Goal: Task Accomplishment & Management: Use online tool/utility

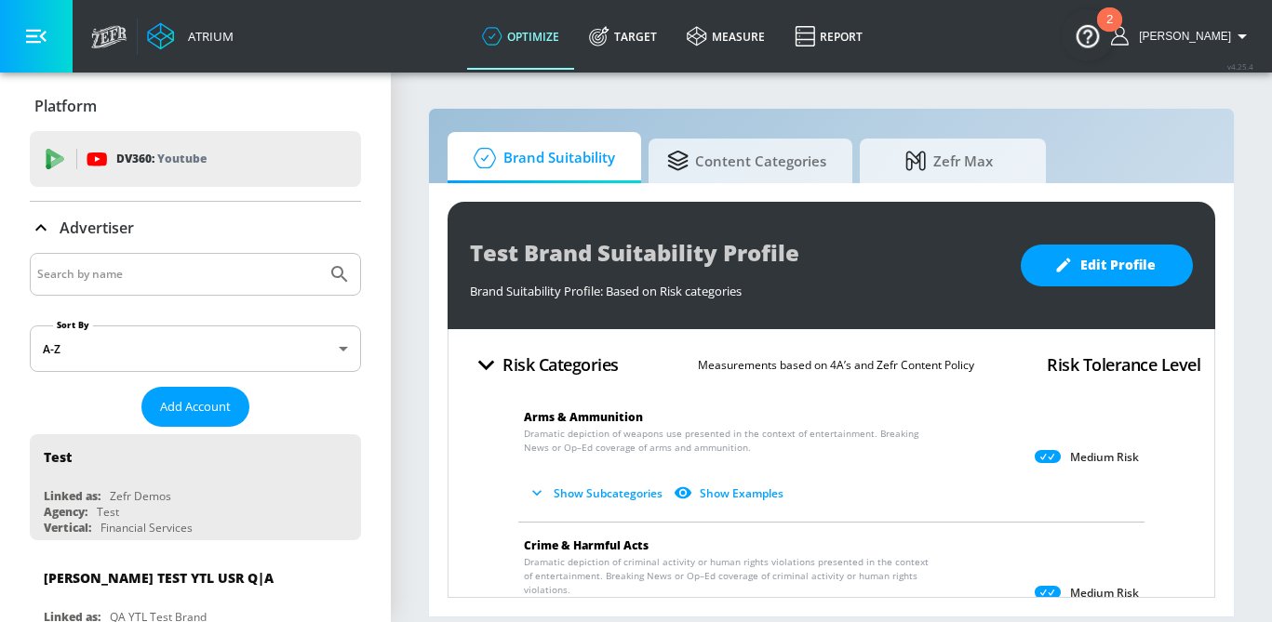
click at [105, 287] on div at bounding box center [195, 274] width 331 height 43
click at [101, 276] on input "Search by name" at bounding box center [178, 274] width 282 height 24
type input "navy federal"
click at [319, 254] on button "Submit Search" at bounding box center [339, 274] width 41 height 41
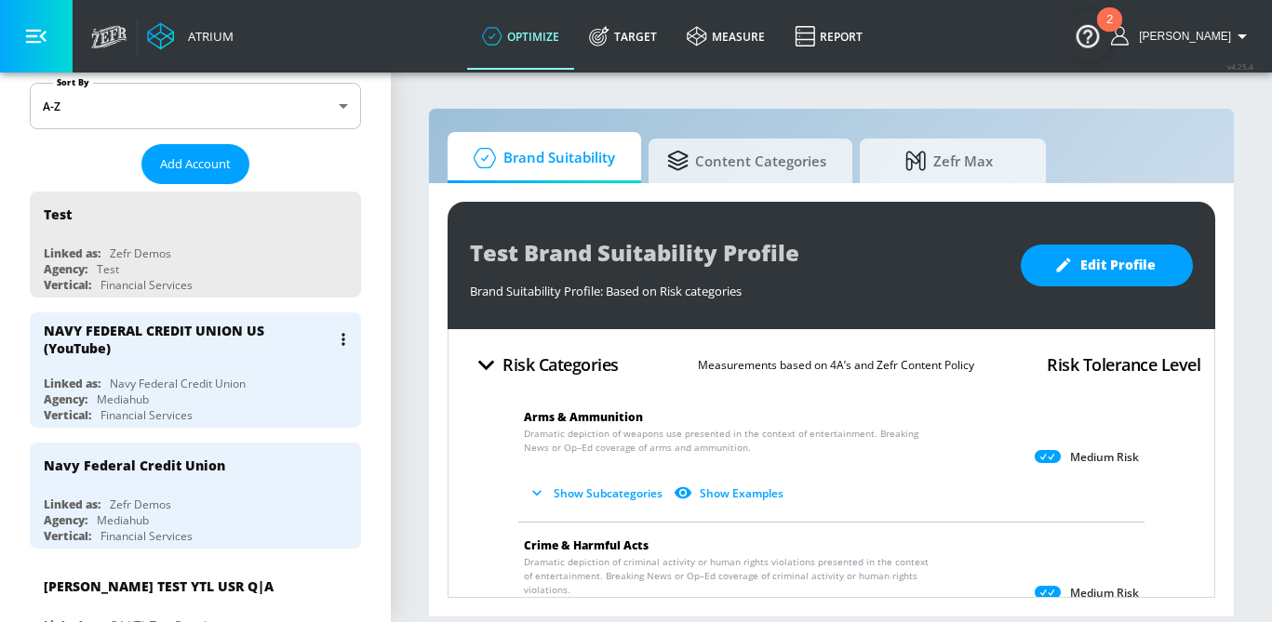
scroll to position [247, 0]
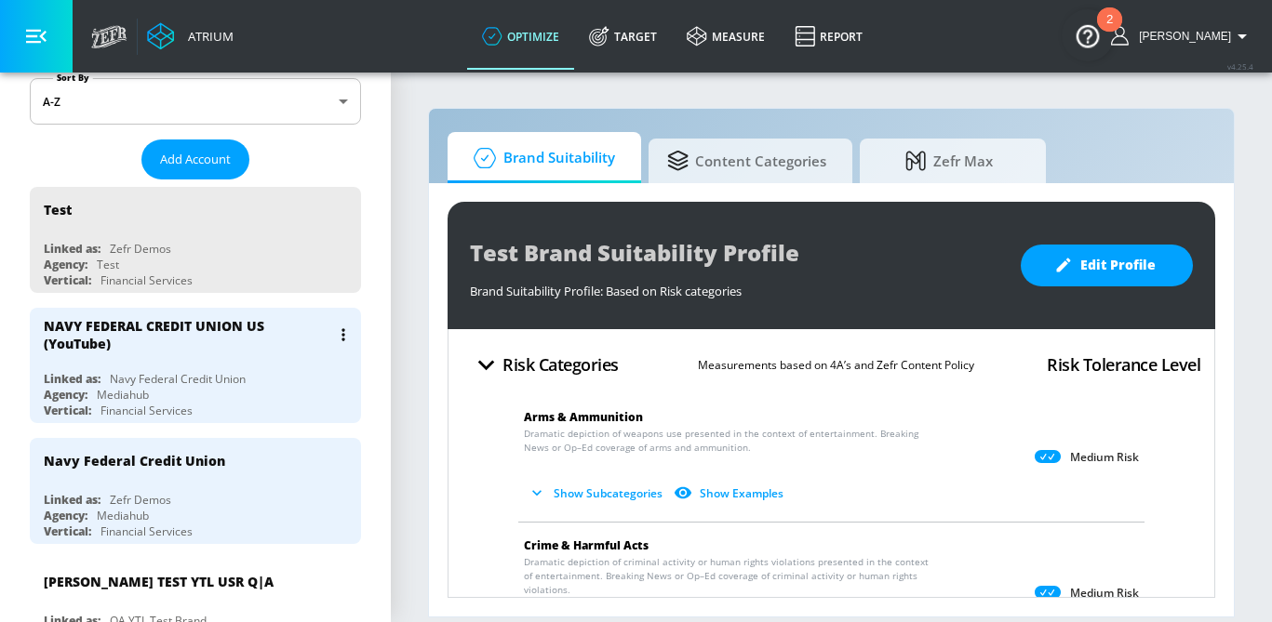
click at [277, 375] on div "Linked as: Navy Federal Credit Union" at bounding box center [200, 379] width 313 height 16
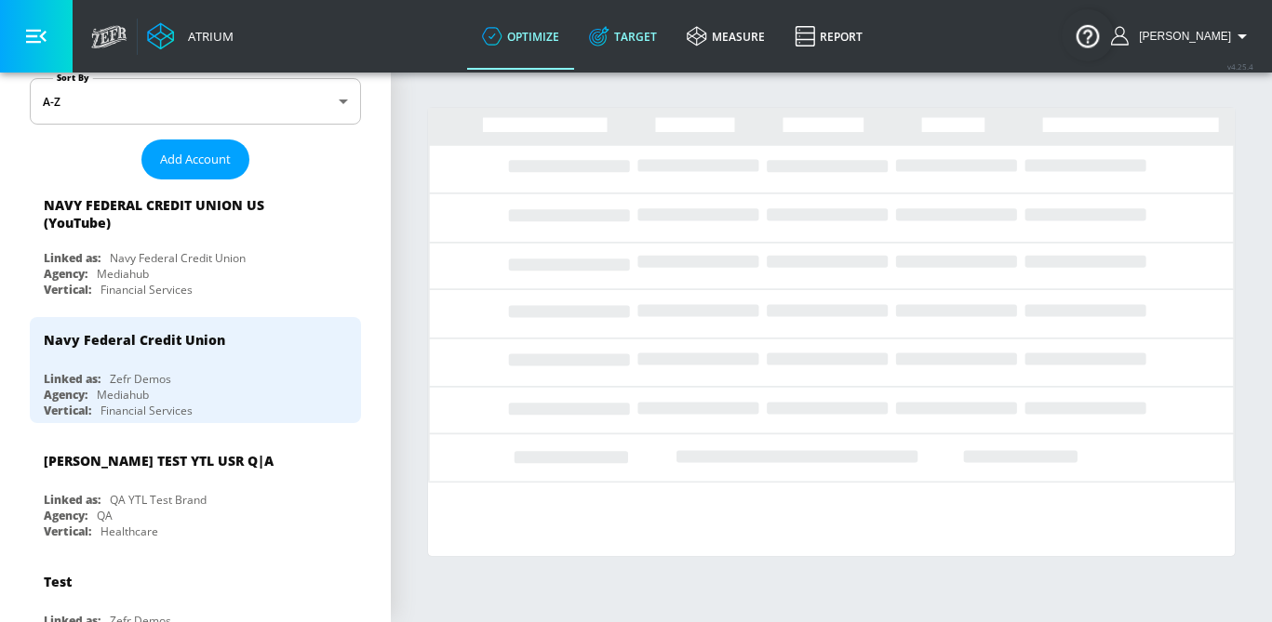
click at [665, 46] on link "Target" at bounding box center [623, 36] width 98 height 67
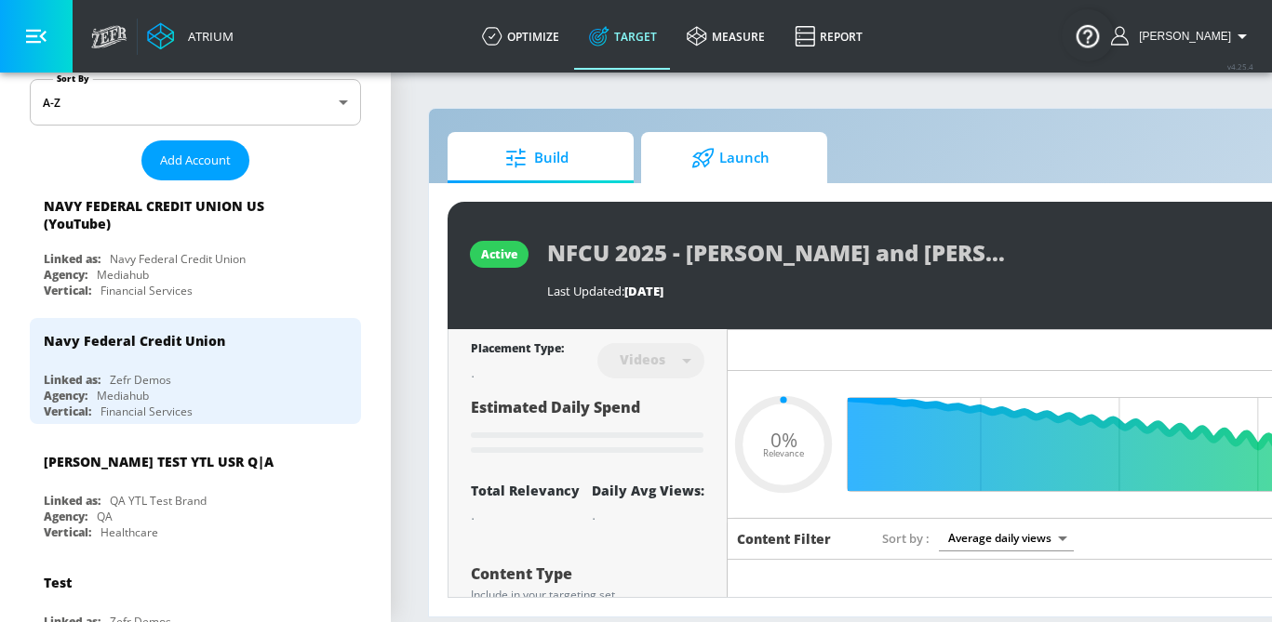
type input "0.05"
click at [722, 167] on span "Launch" at bounding box center [730, 158] width 141 height 45
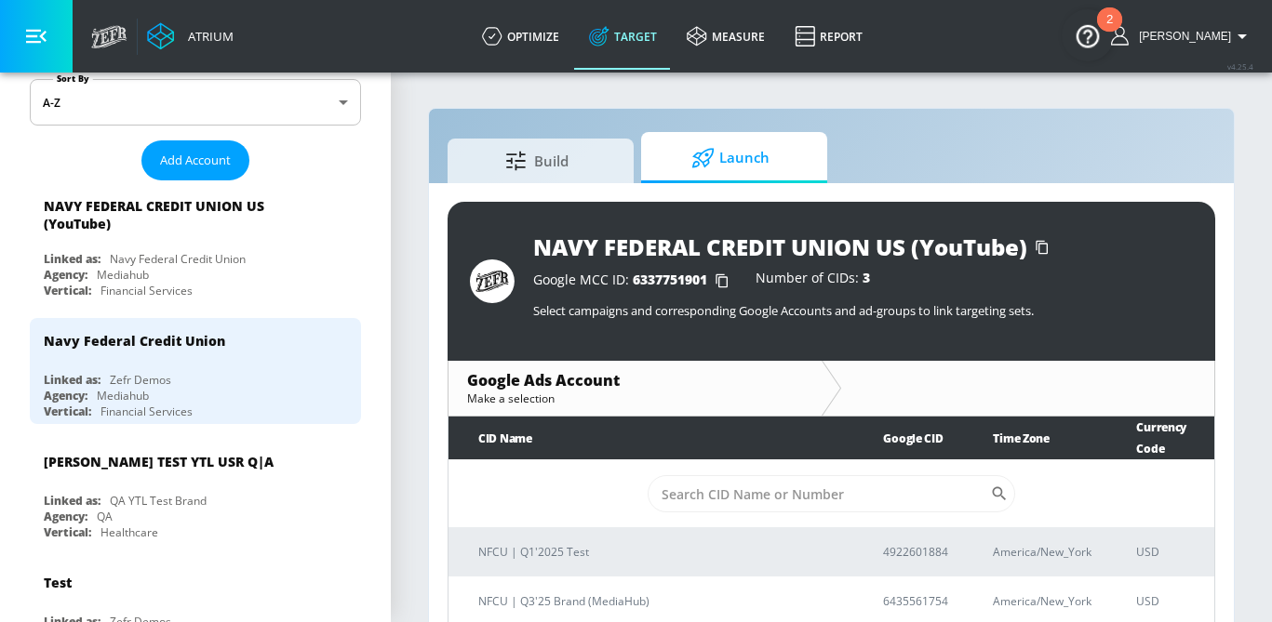
scroll to position [27, 0]
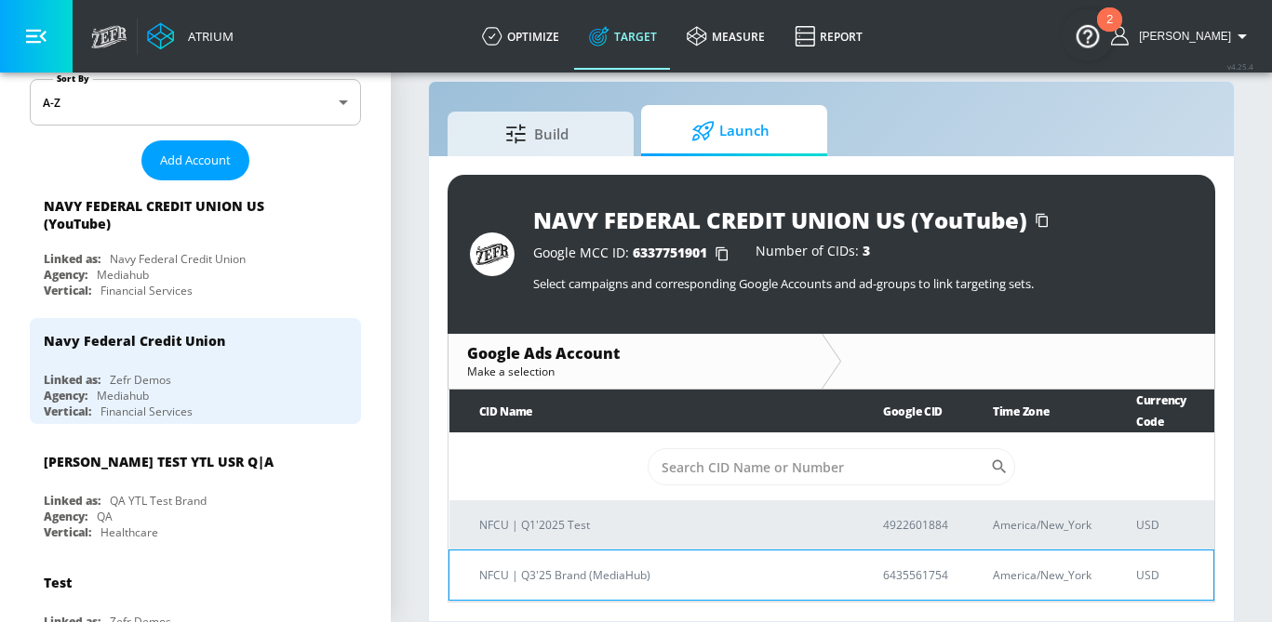
click at [583, 577] on p "NFCU | Q3'25 Brand (MediaHub)" at bounding box center [658, 576] width 359 height 20
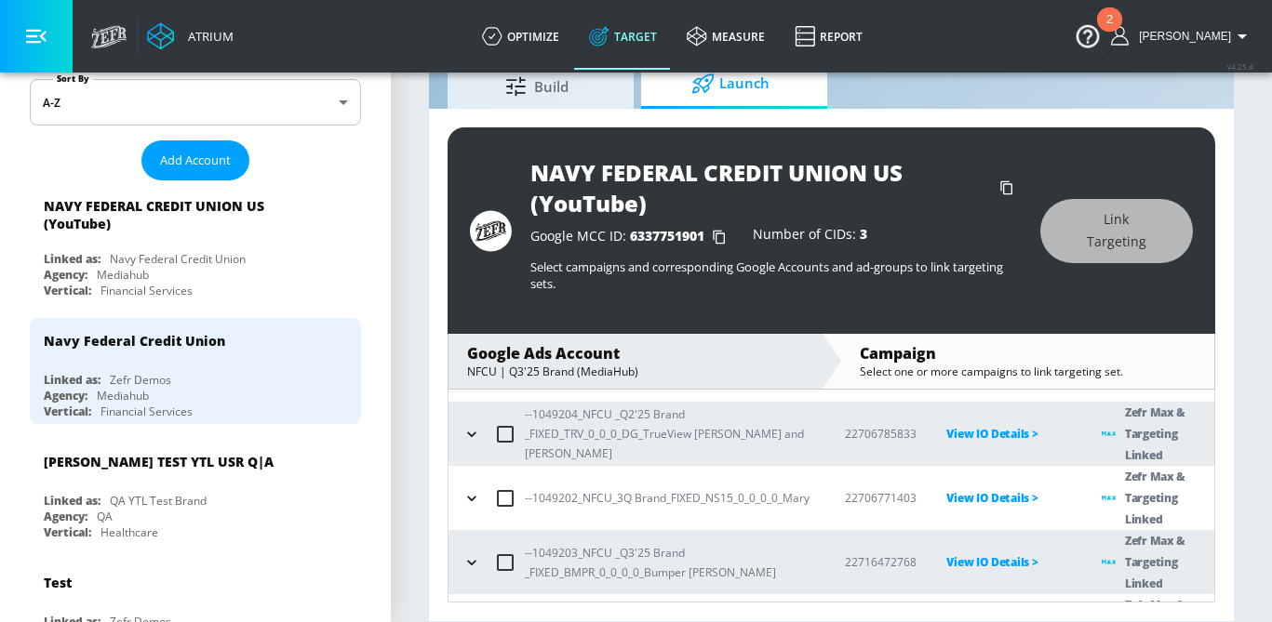
scroll to position [107, 0]
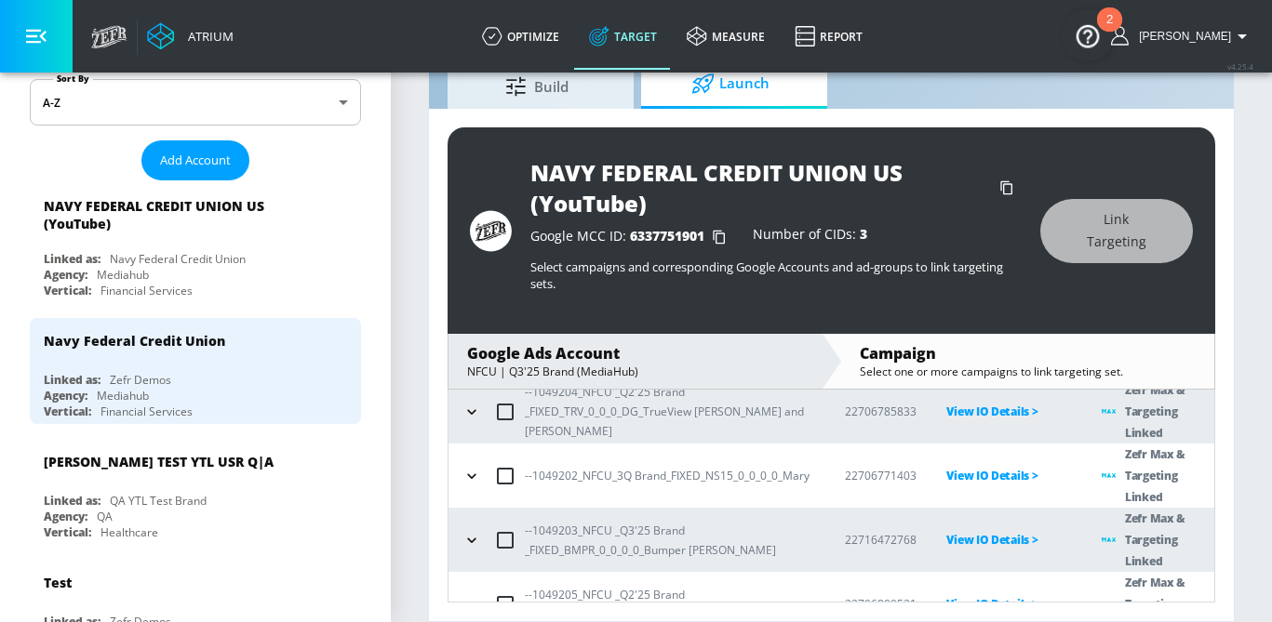
click at [473, 595] on icon "button" at bounding box center [471, 604] width 19 height 19
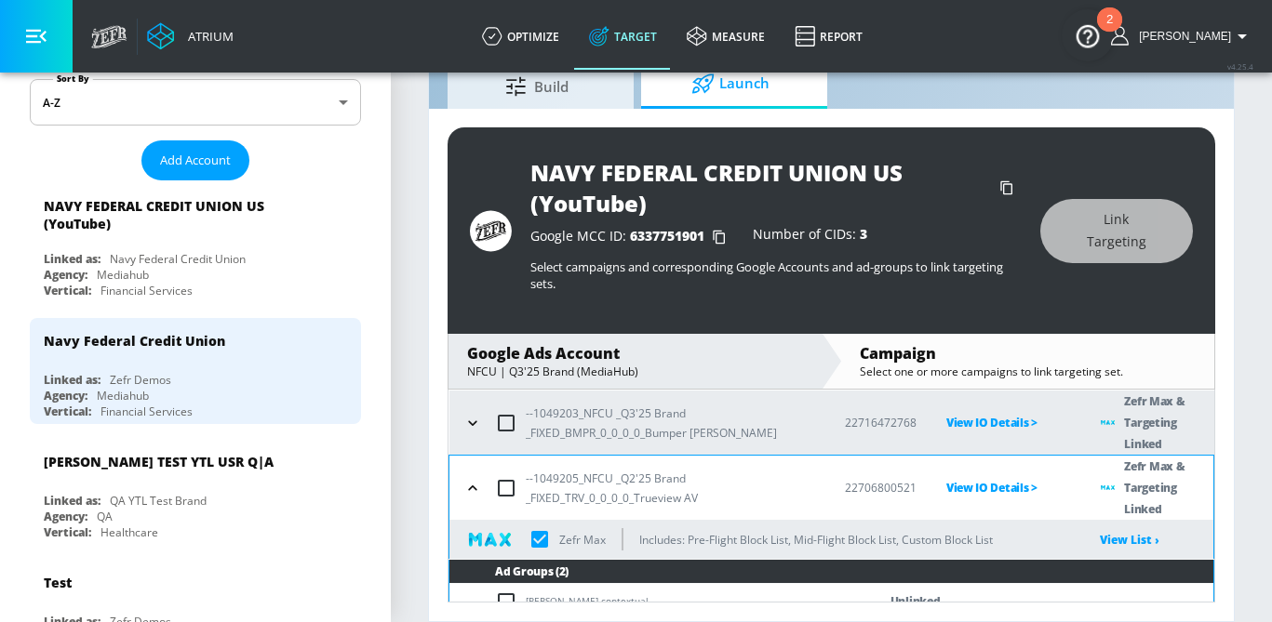
scroll to position [229, 0]
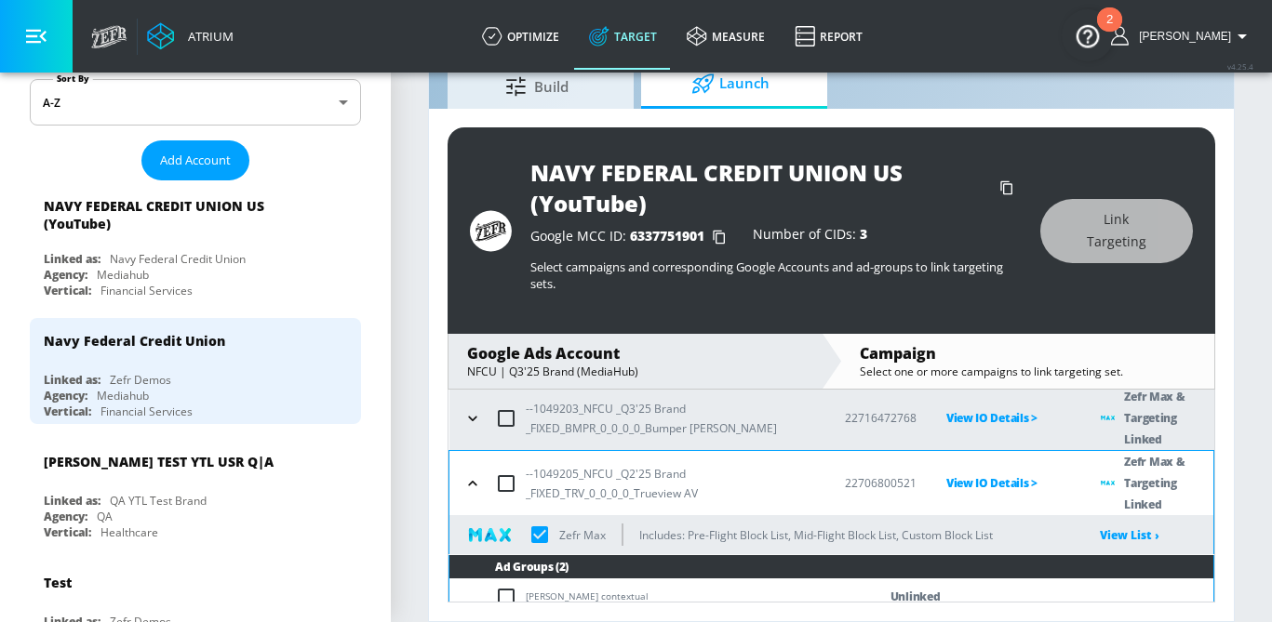
checkbox input "true"
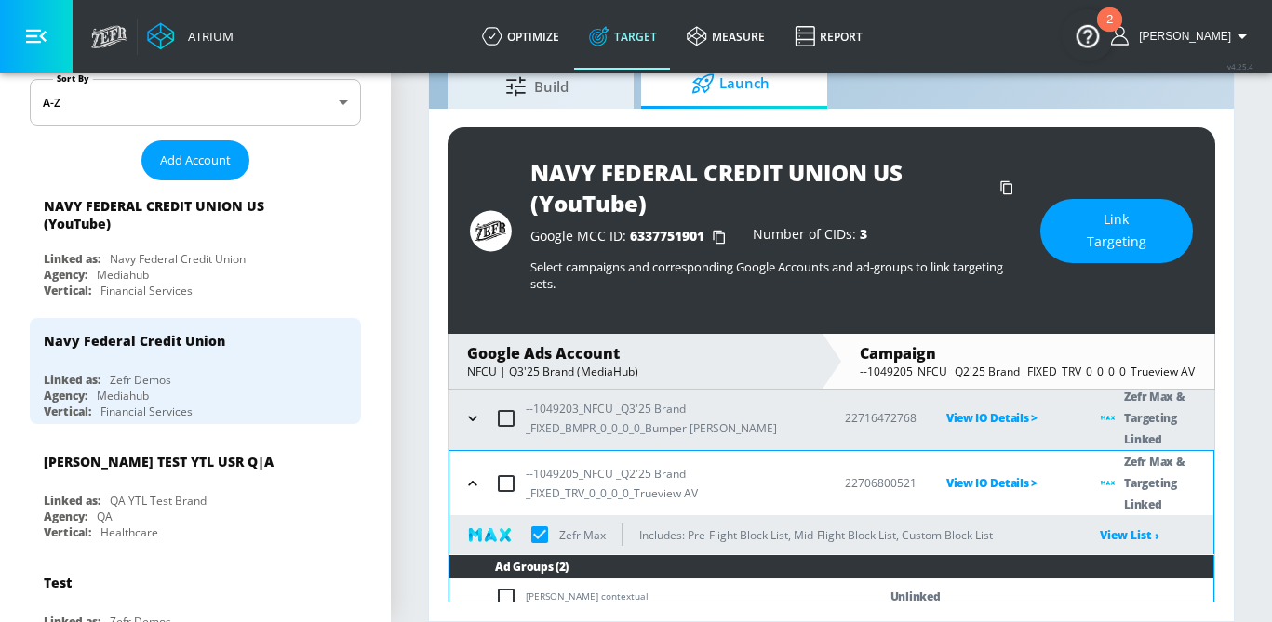
checkbox input "false"
checkbox input "true"
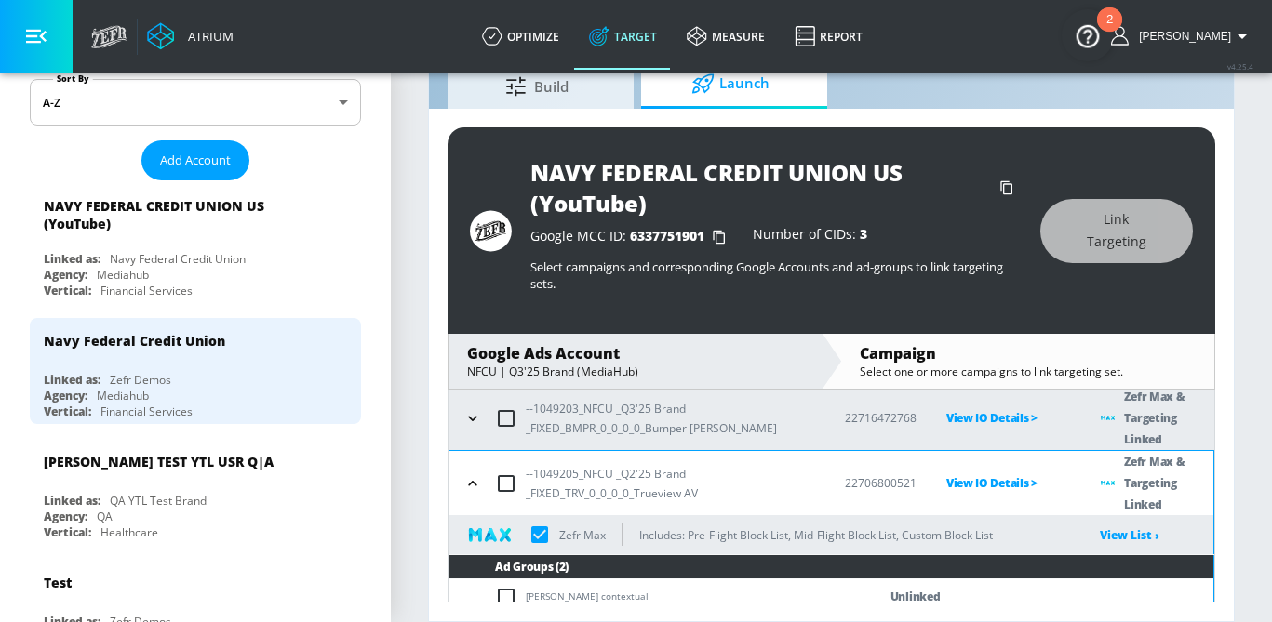
click at [506, 586] on input "checkbox" at bounding box center [510, 597] width 31 height 22
checkbox input "true"
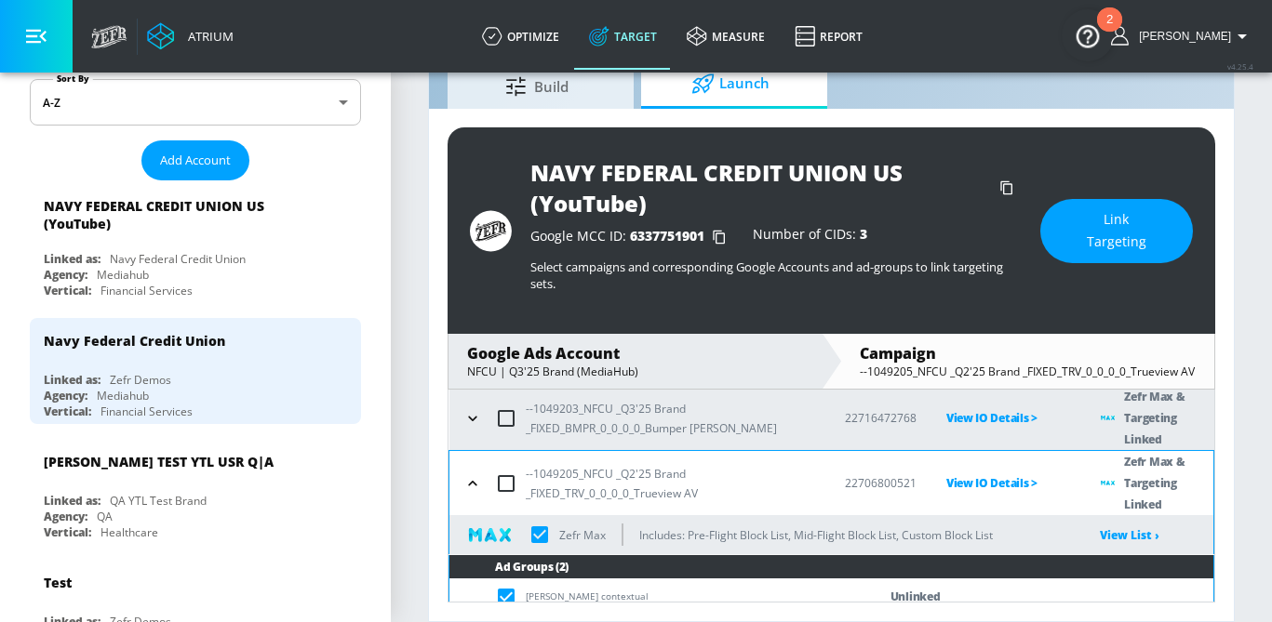
click at [1109, 249] on span "Link Targeting" at bounding box center [1116, 231] width 78 height 46
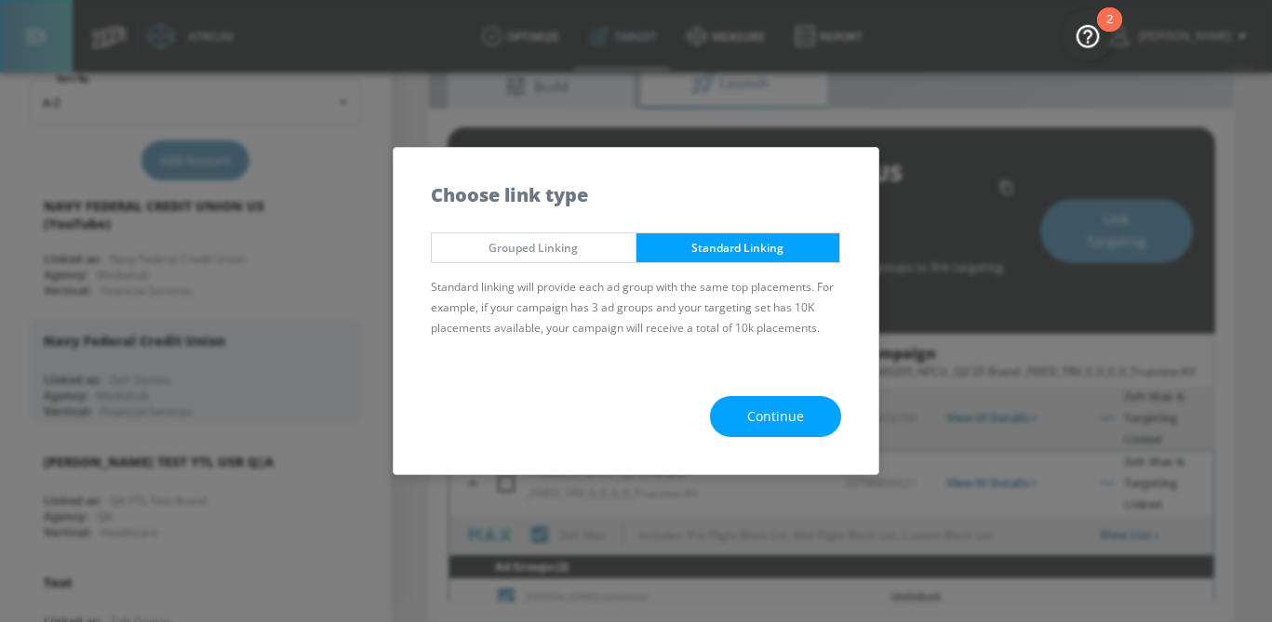
click at [752, 417] on span "Continue" at bounding box center [775, 417] width 57 height 23
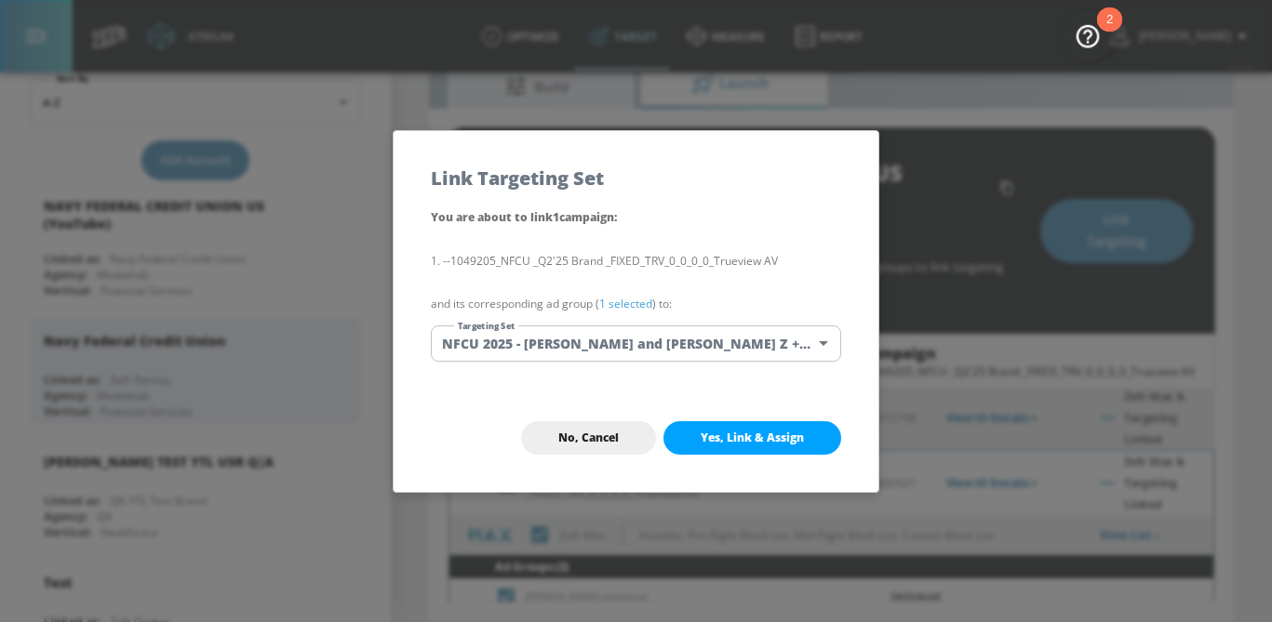
click at [718, 354] on body "Atrium optimize Target measure Report optimize Target measure Report v 4.25.4 […" at bounding box center [636, 274] width 1272 height 697
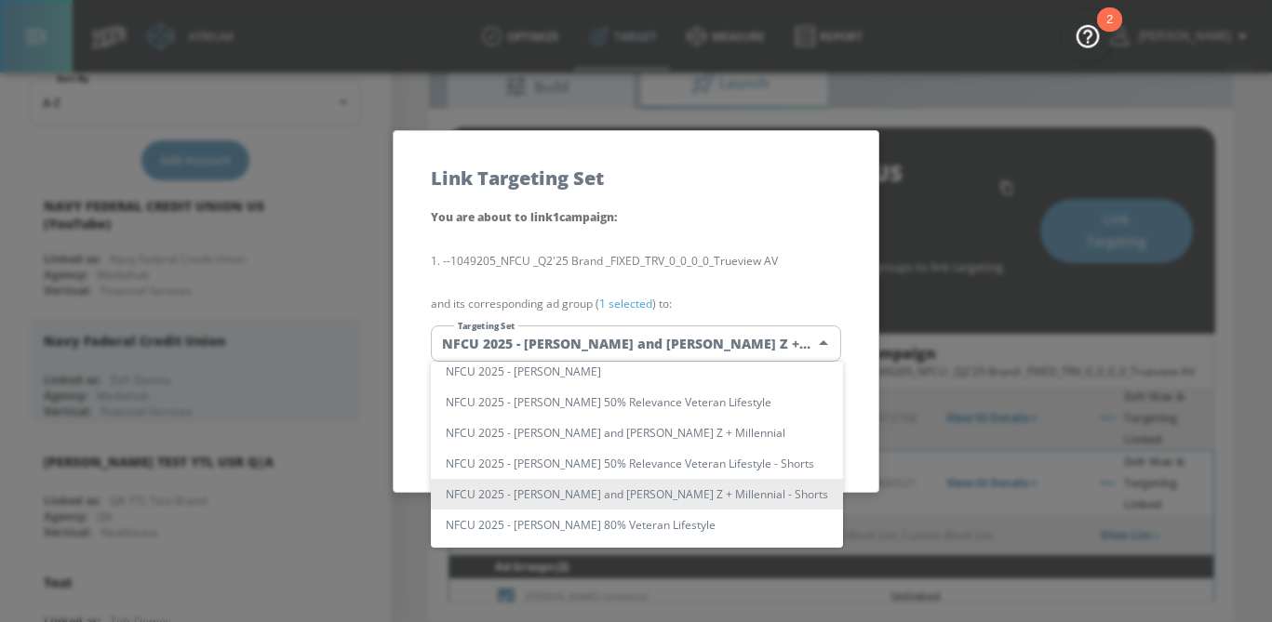
scroll to position [119, 0]
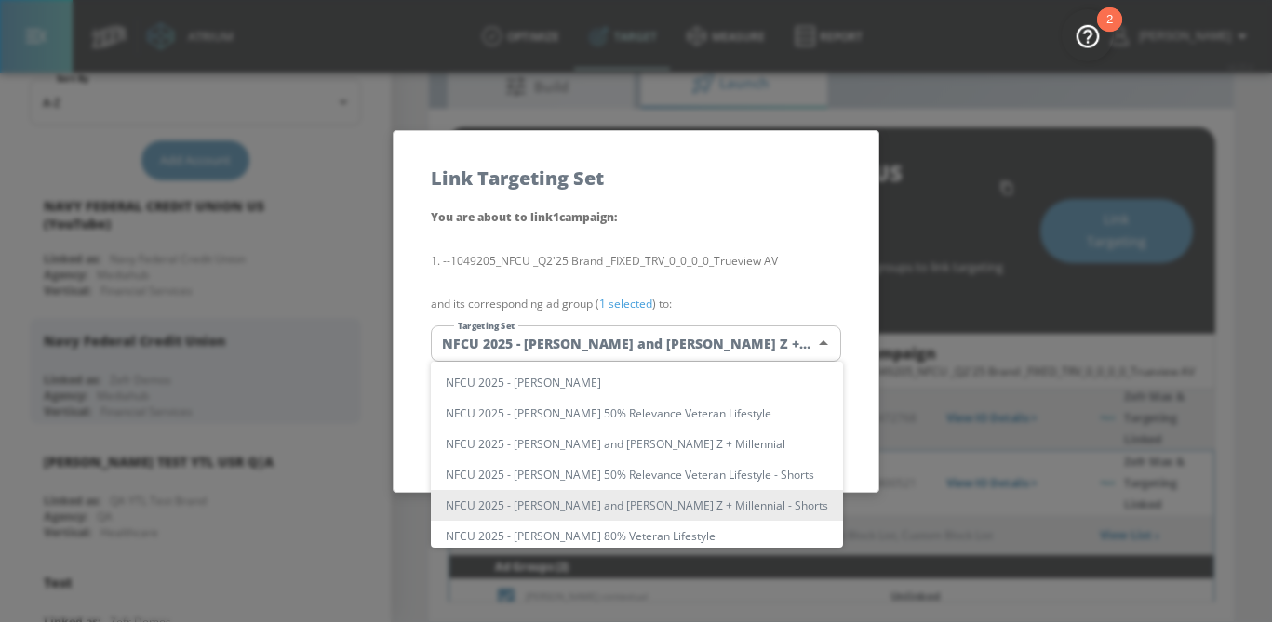
click at [679, 416] on li "NFCU 2025 - [PERSON_NAME] 50% Relevance Veteran Lifestyle" at bounding box center [637, 413] width 412 height 31
type input "aeb37bd9-a6ef-4081-b6fa-389fce6d9a8b"
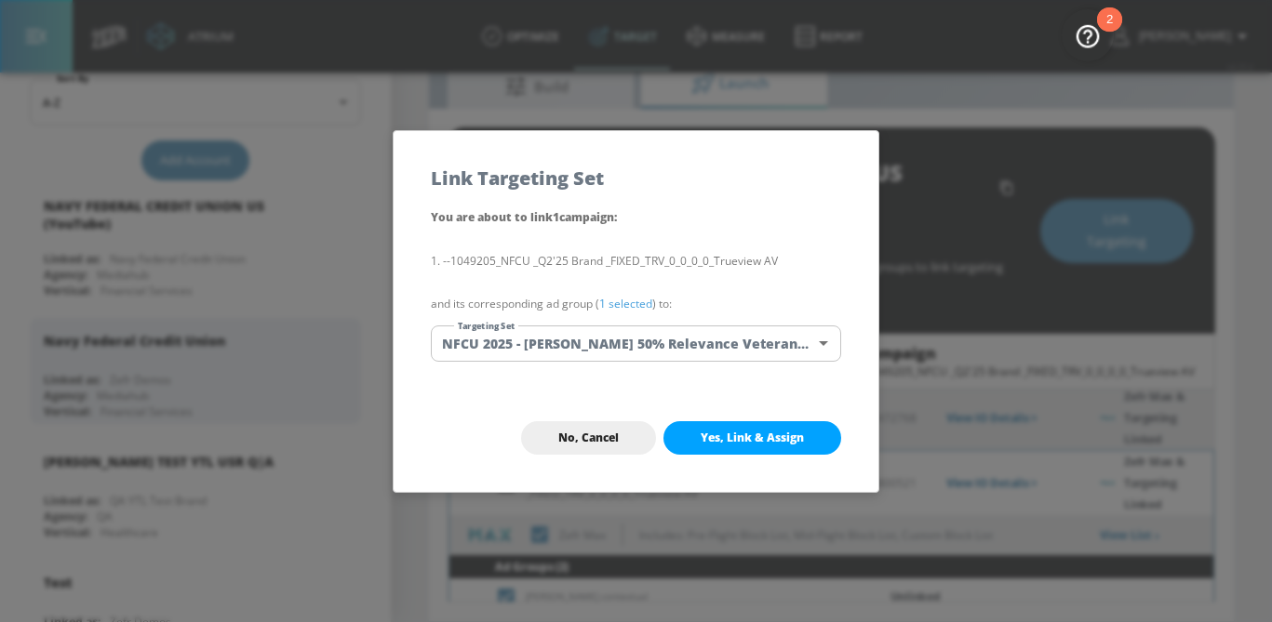
click at [640, 305] on link "1 selected" at bounding box center [625, 304] width 53 height 16
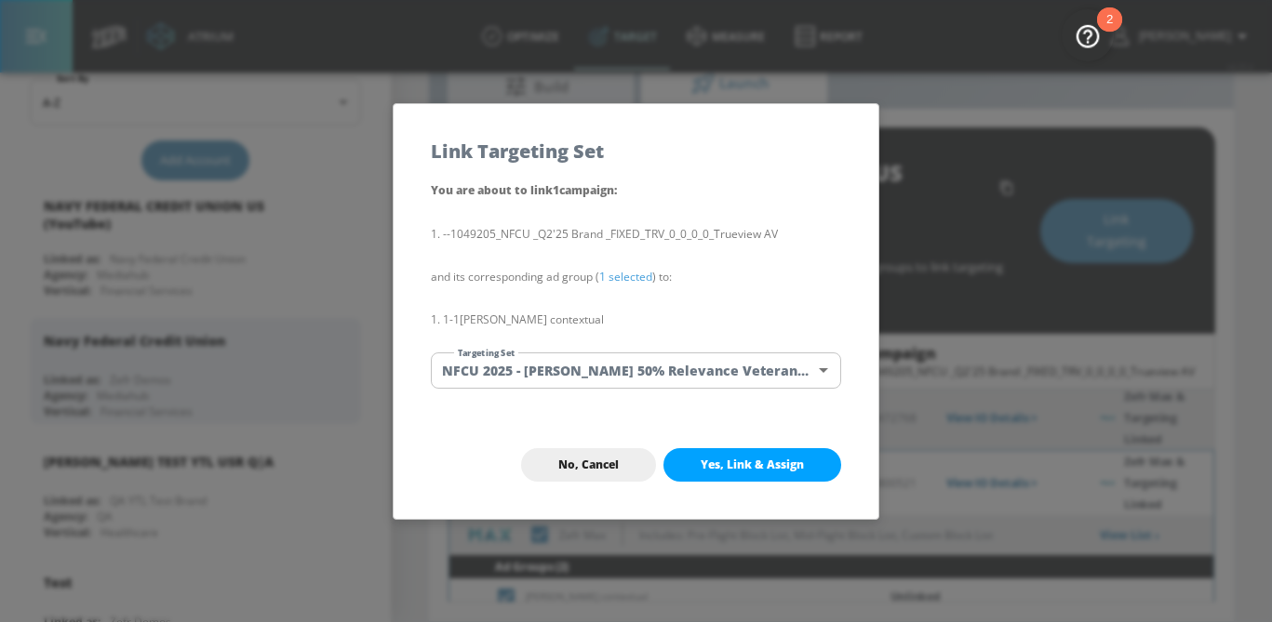
click at [750, 466] on span "Yes, Link & Assign" at bounding box center [752, 465] width 103 height 15
checkbox input "true"
checkbox input "false"
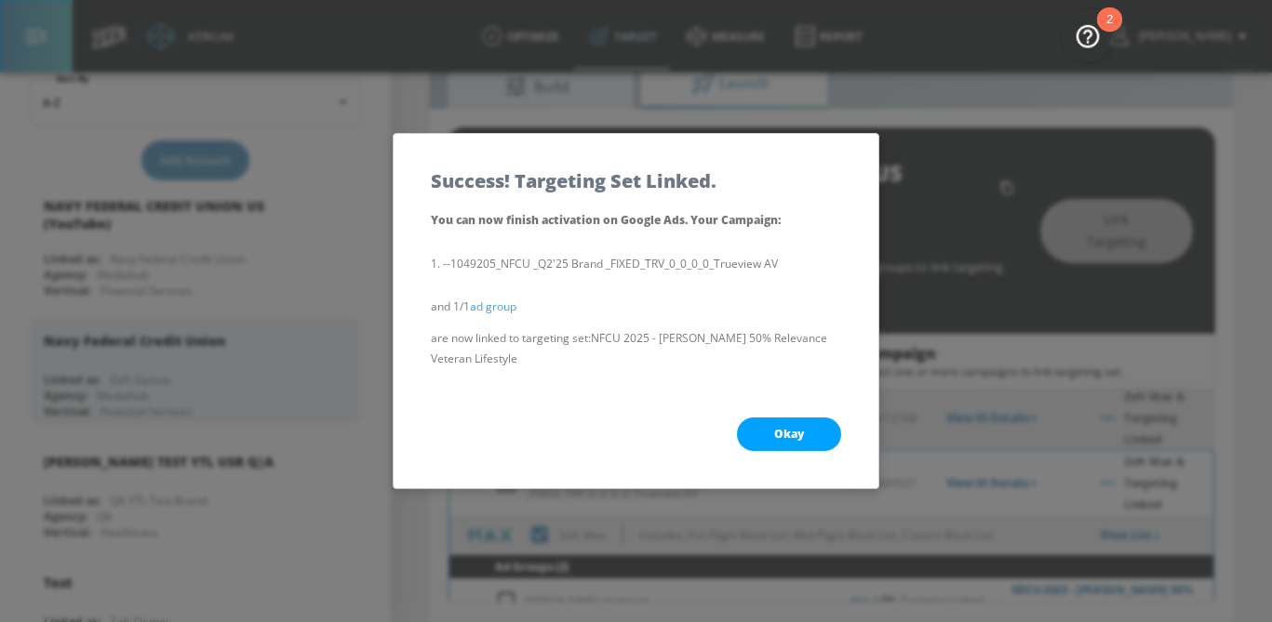
click at [776, 447] on button "Okay" at bounding box center [789, 434] width 104 height 33
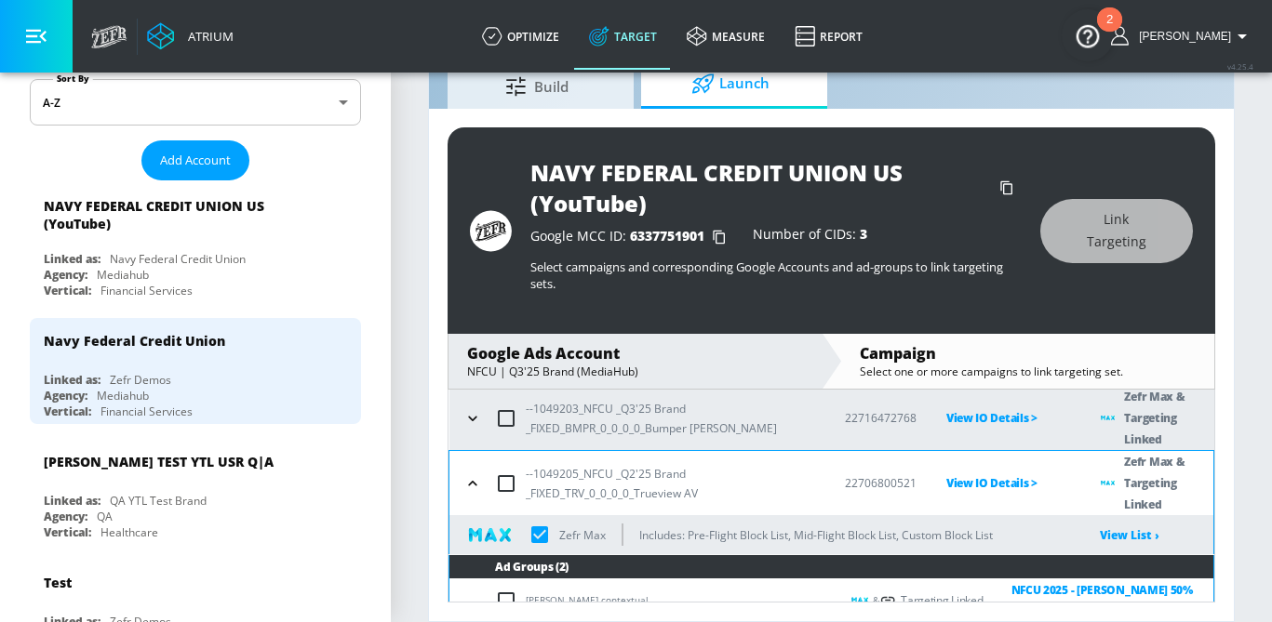
checkbox input "true"
